Goal: Check status: Check status

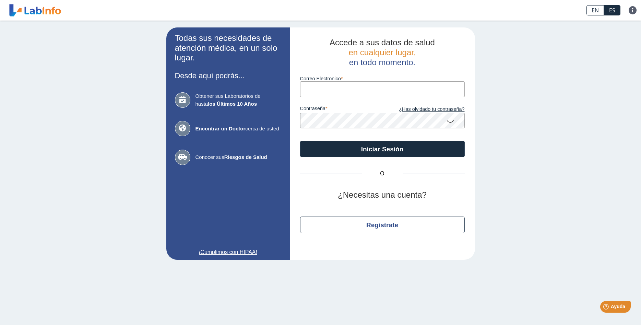
click at [355, 93] on input "Correo Electronico" at bounding box center [382, 88] width 165 height 15
type input "[EMAIL_ADDRESS][DOMAIN_NAME]"
click at [300, 141] on button "Iniciar Sesión" at bounding box center [382, 149] width 165 height 16
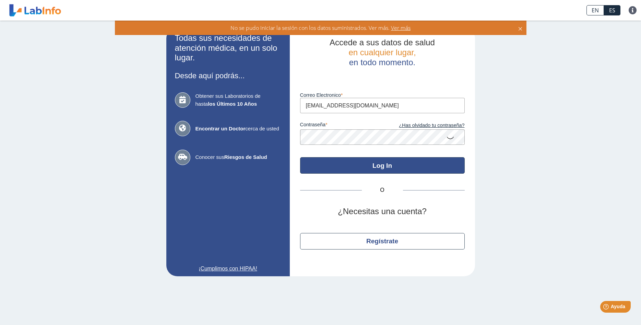
click at [320, 162] on button "Log In" at bounding box center [382, 165] width 165 height 16
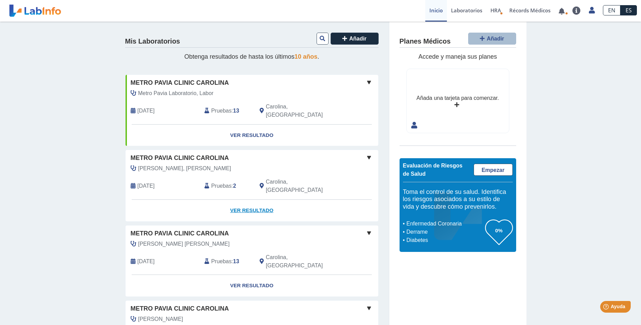
click at [250, 200] on link "Ver Resultado" at bounding box center [252, 211] width 253 height 22
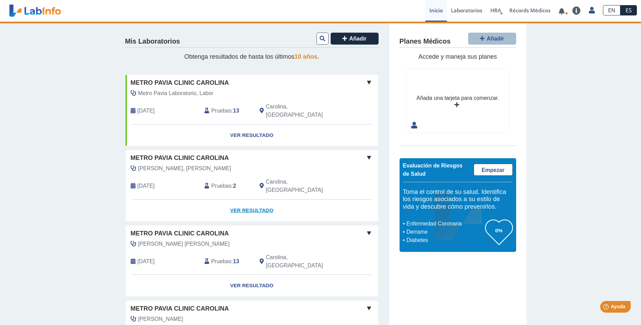
click at [257, 200] on link "Ver Resultado" at bounding box center [252, 211] width 253 height 22
click at [294, 153] on div "Metro Pavia Clinic Carolina" at bounding box center [252, 157] width 253 height 9
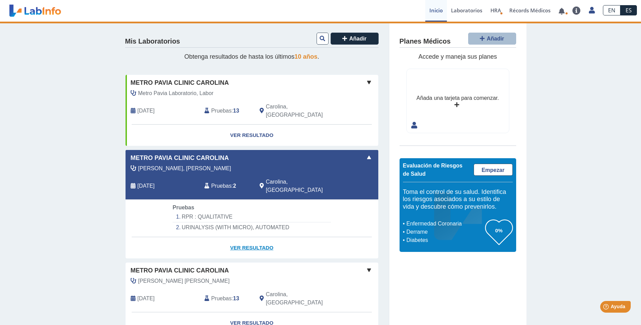
click at [250, 237] on link "Ver Resultado" at bounding box center [252, 248] width 253 height 22
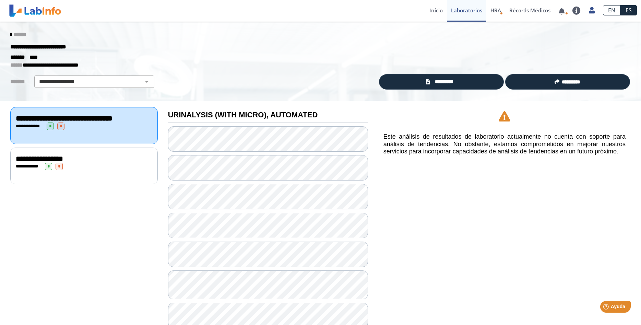
click at [114, 163] on div "**********" at bounding box center [84, 159] width 136 height 8
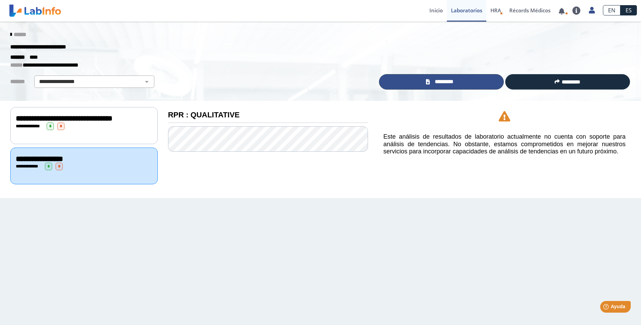
click at [425, 81] on link "*********" at bounding box center [441, 81] width 125 height 15
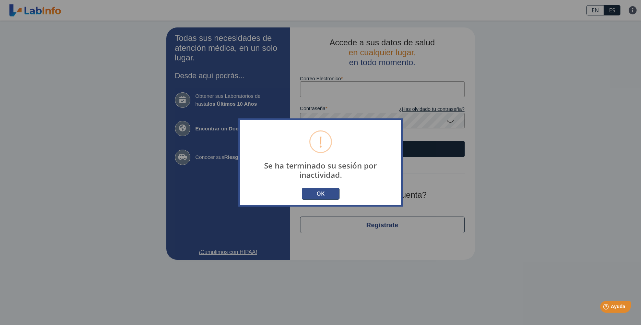
click at [306, 195] on button "OK" at bounding box center [321, 194] width 38 height 12
